Goal: Find contact information: Find contact information

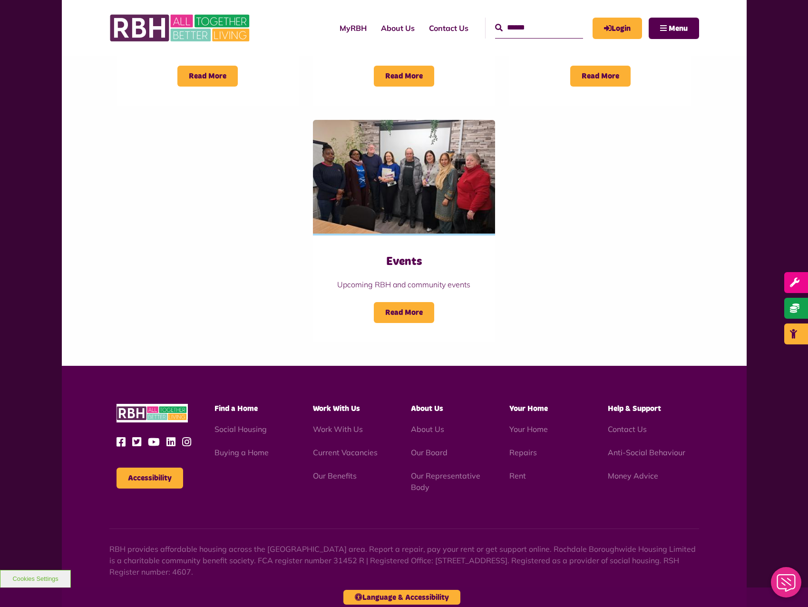
scroll to position [911, 0]
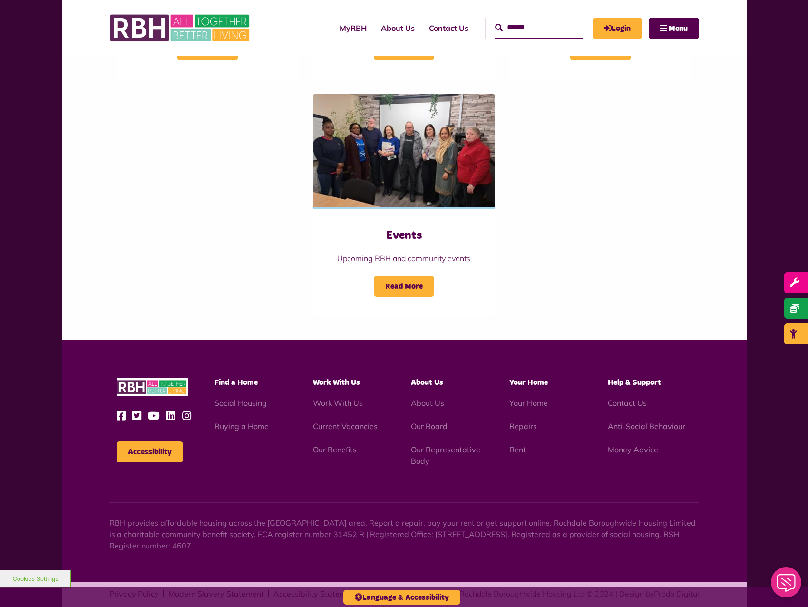
click at [639, 397] on li "Contact Us" at bounding box center [650, 402] width 84 height 11
click at [634, 398] on link "Contact Us" at bounding box center [627, 403] width 39 height 10
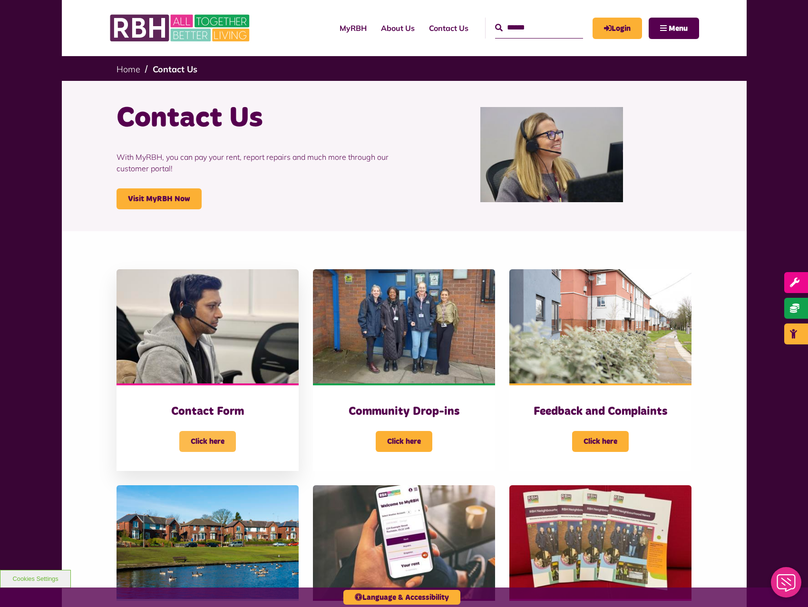
click at [217, 436] on span "Click here" at bounding box center [207, 441] width 57 height 21
click at [440, 29] on link "Contact Us" at bounding box center [449, 28] width 54 height 26
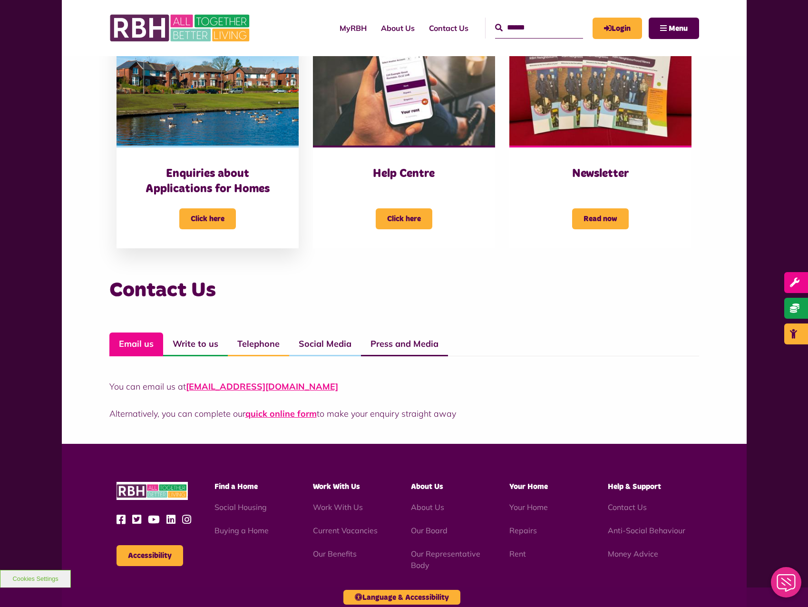
scroll to position [380, 0]
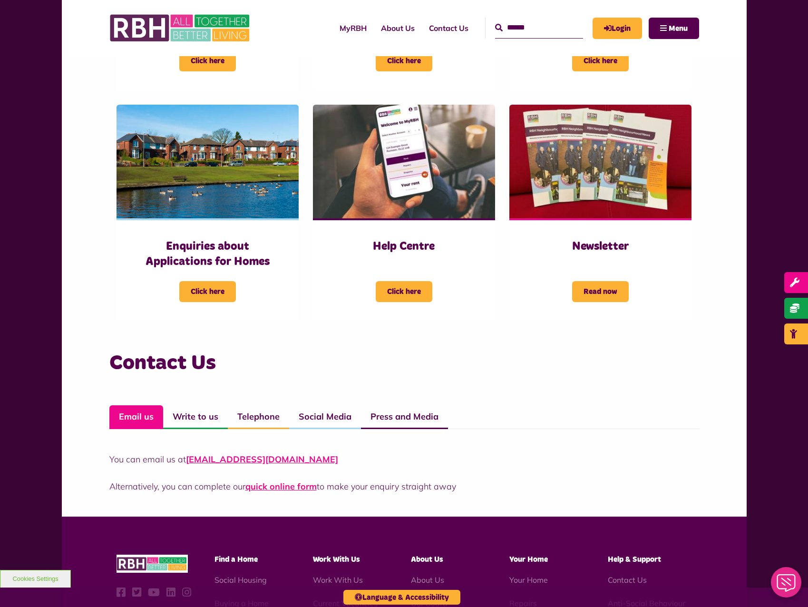
click at [732, 91] on div "Contact Form Click here Community Drop-ins Click here Click here" at bounding box center [404, 98] width 685 height 494
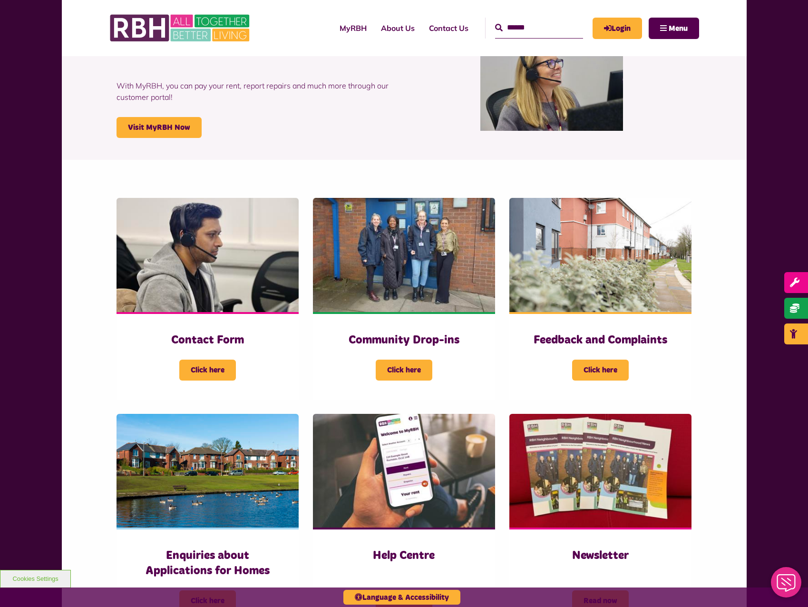
scroll to position [0, 0]
